Goal: Information Seeking & Learning: Understand process/instructions

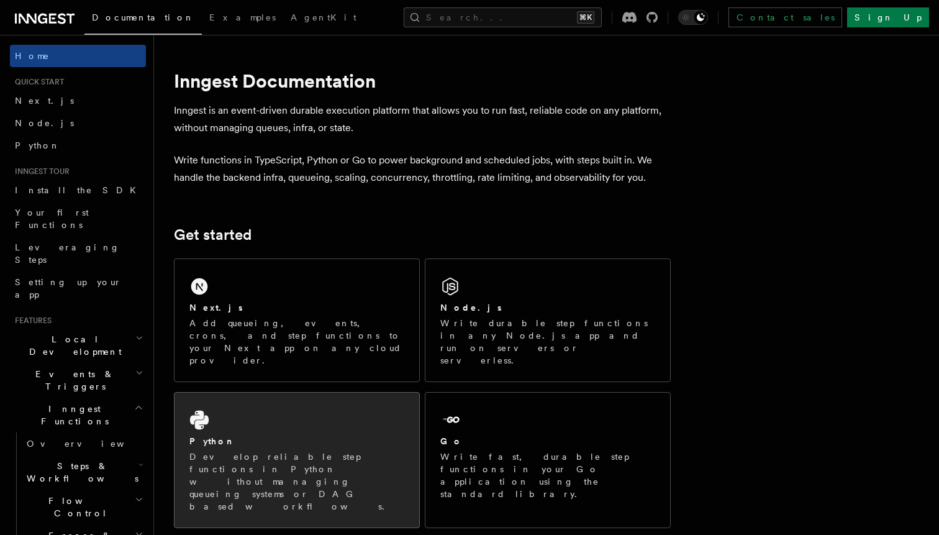
click at [372, 408] on div "Python Develop reliable step functions in Python without managing queueing syst…" at bounding box center [297, 460] width 245 height 135
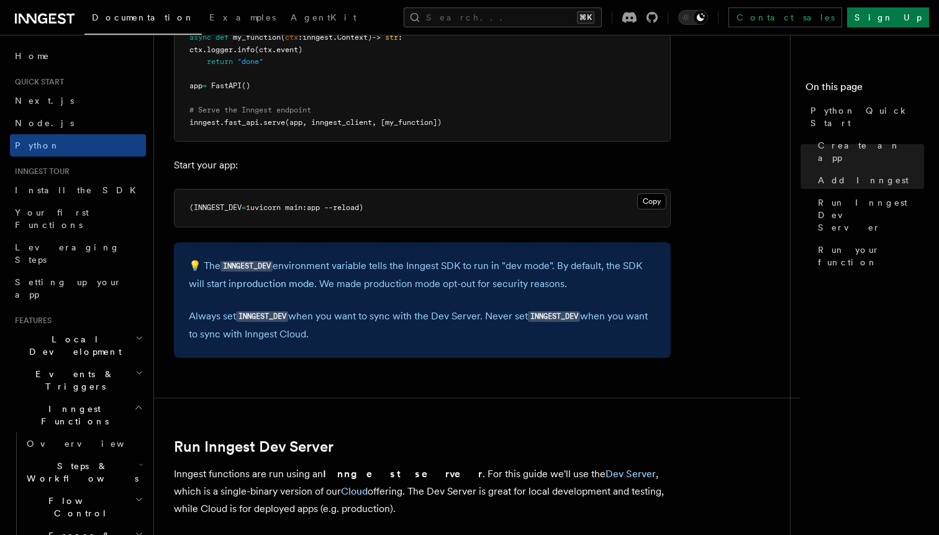
scroll to position [1254, 0]
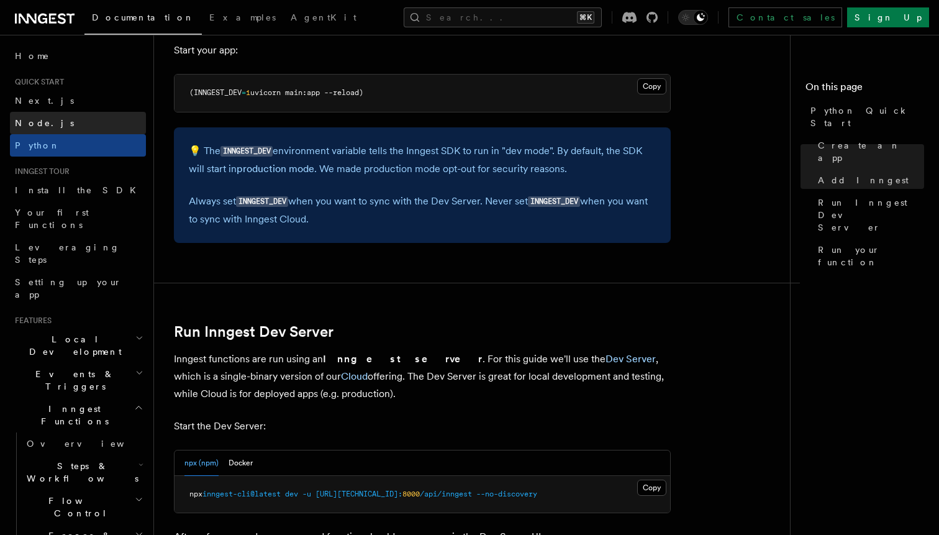
click at [50, 122] on link "Node.js" at bounding box center [78, 123] width 136 height 22
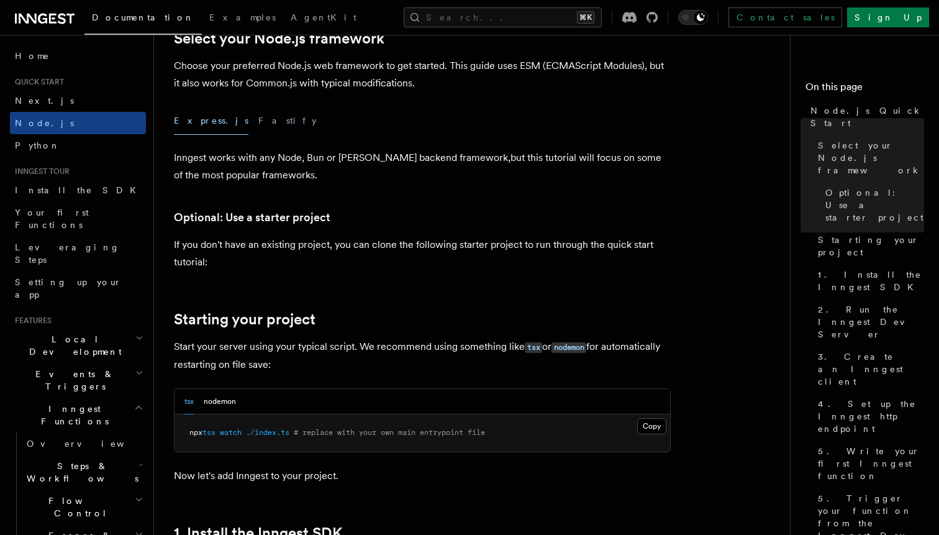
scroll to position [388, 0]
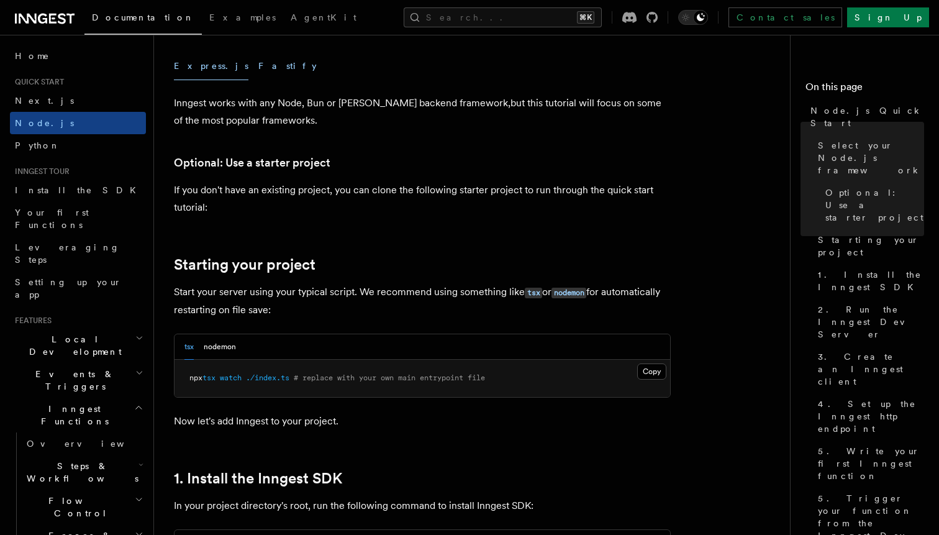
click at [258, 68] on button "Fastify" at bounding box center [287, 66] width 58 height 28
click at [190, 66] on button "Express.js" at bounding box center [211, 66] width 75 height 28
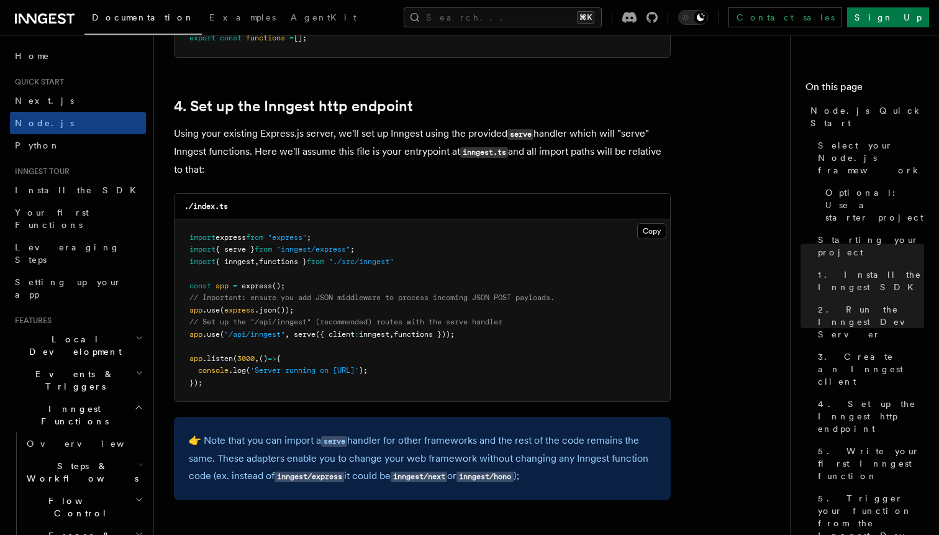
scroll to position [2012, 0]
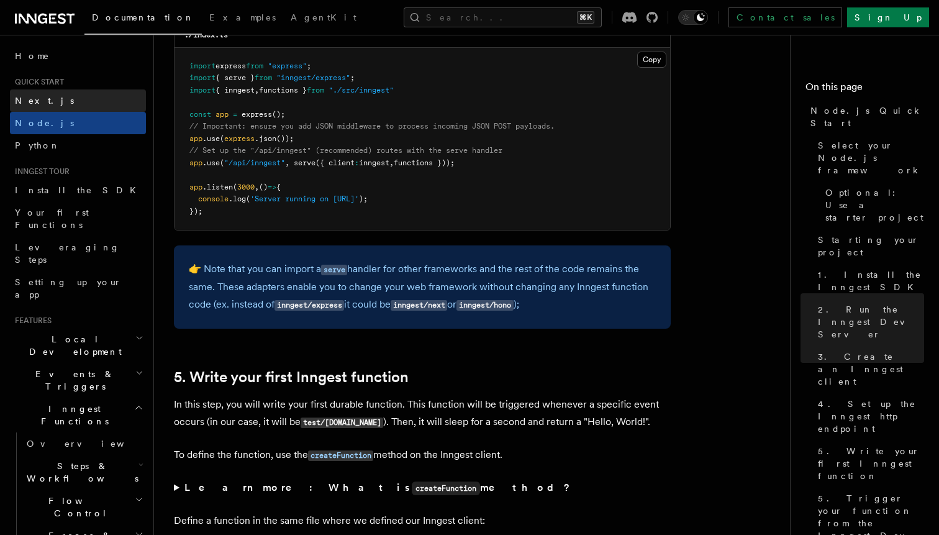
click at [47, 104] on link "Next.js" at bounding box center [78, 100] width 136 height 22
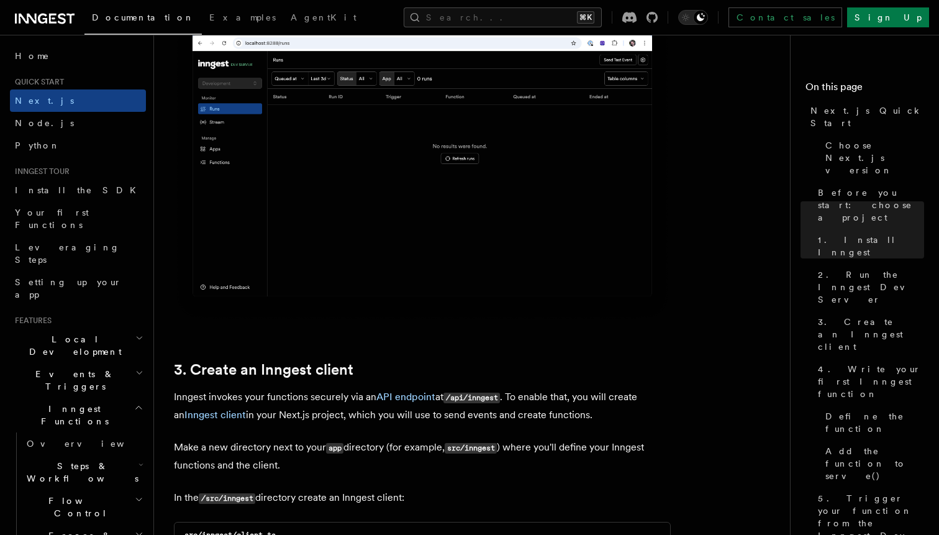
scroll to position [1267, 0]
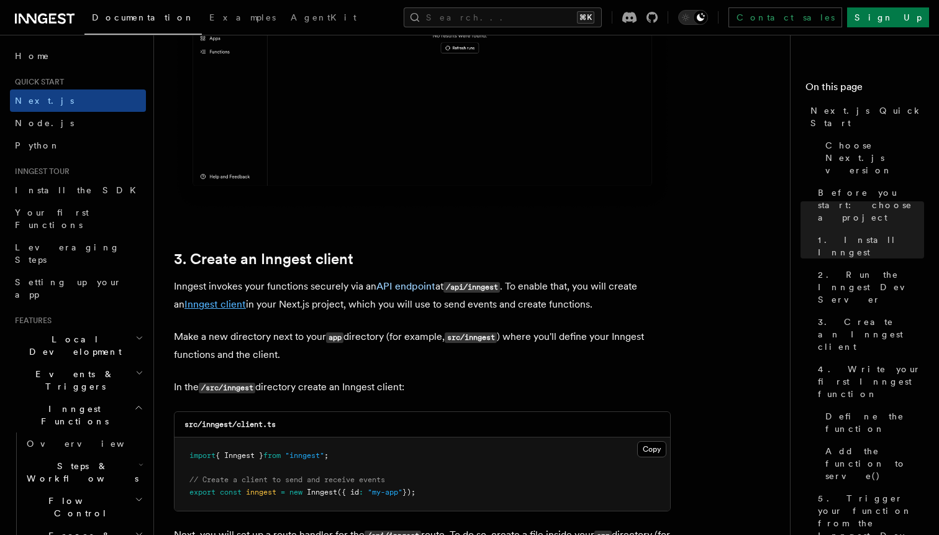
click at [203, 304] on link "Inngest client" at bounding box center [216, 304] width 62 height 12
